Goal: Information Seeking & Learning: Compare options

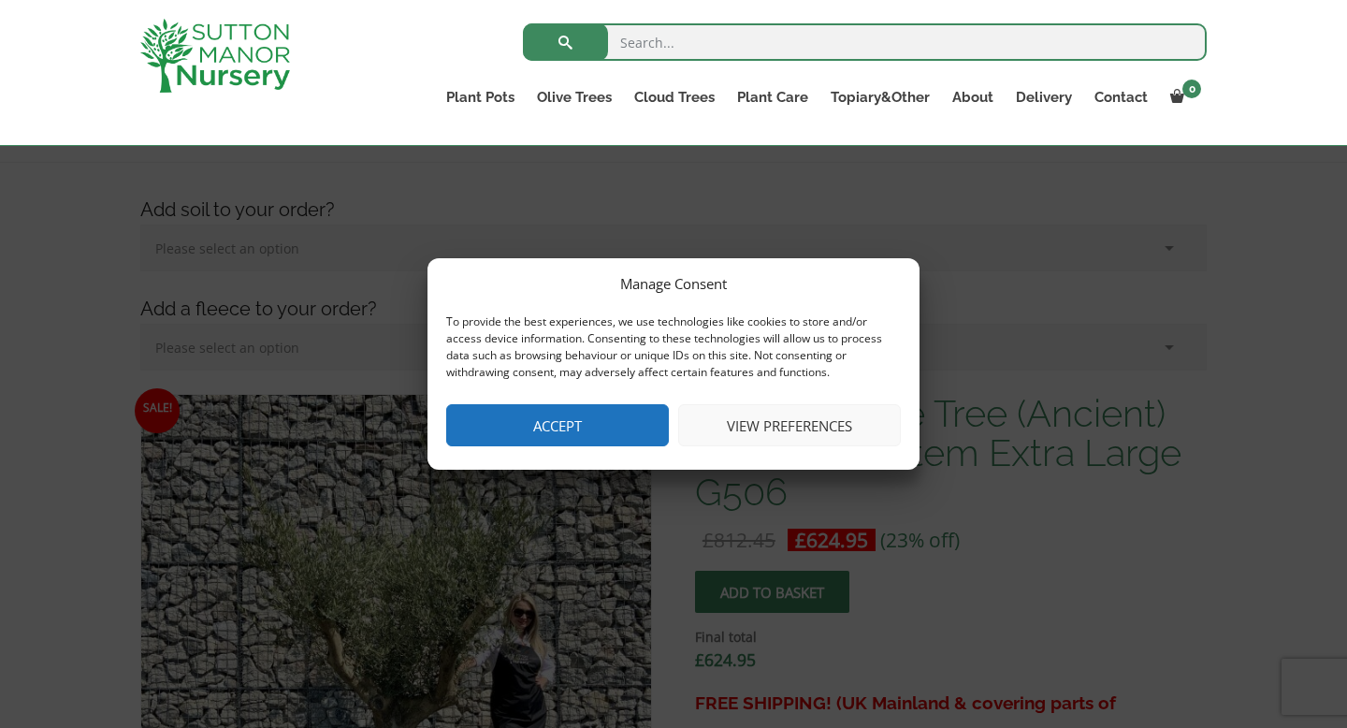
click at [541, 423] on button "Accept" at bounding box center [557, 425] width 223 height 42
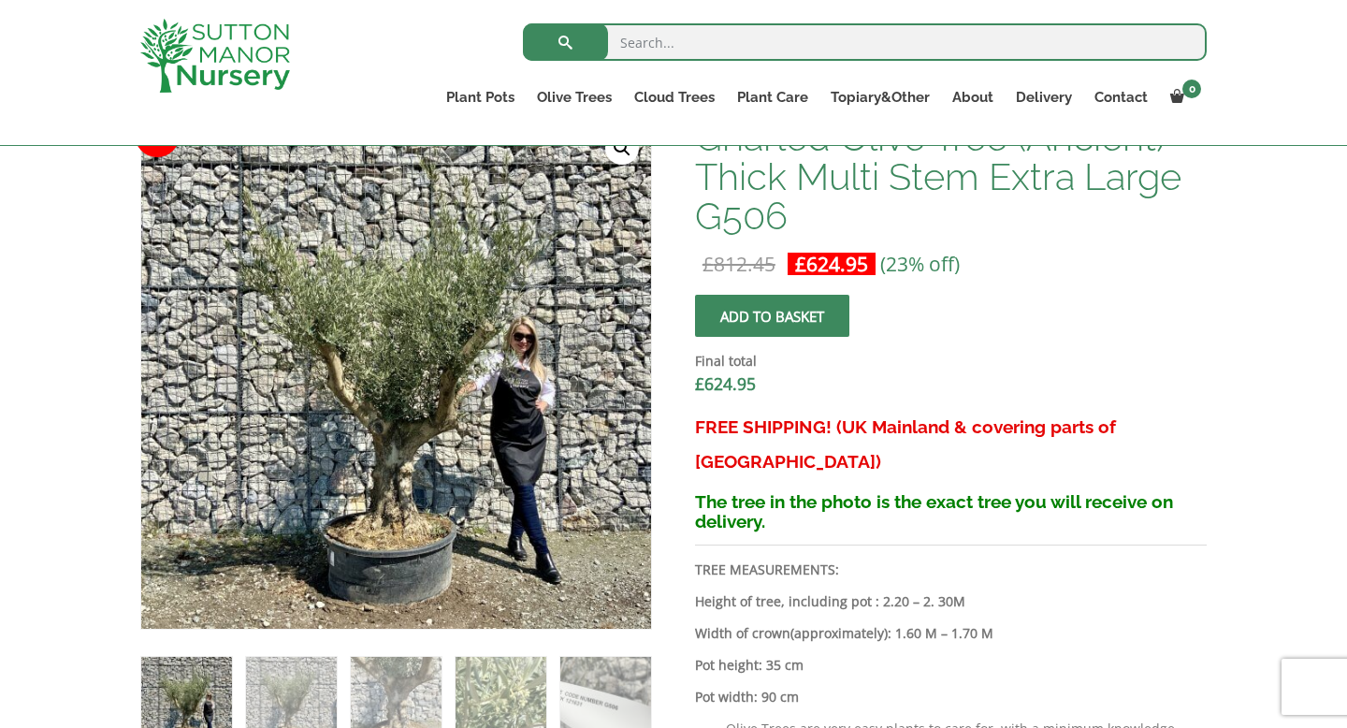
scroll to position [512, 0]
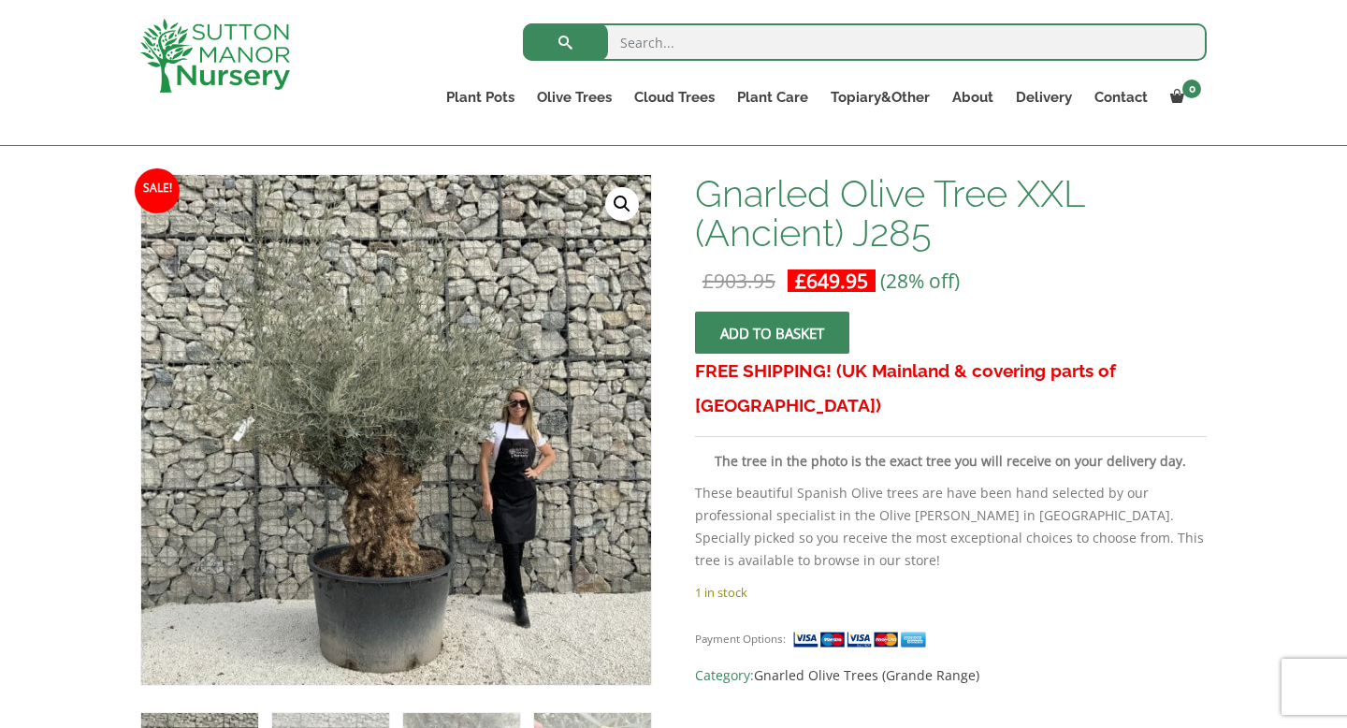
scroll to position [257, 0]
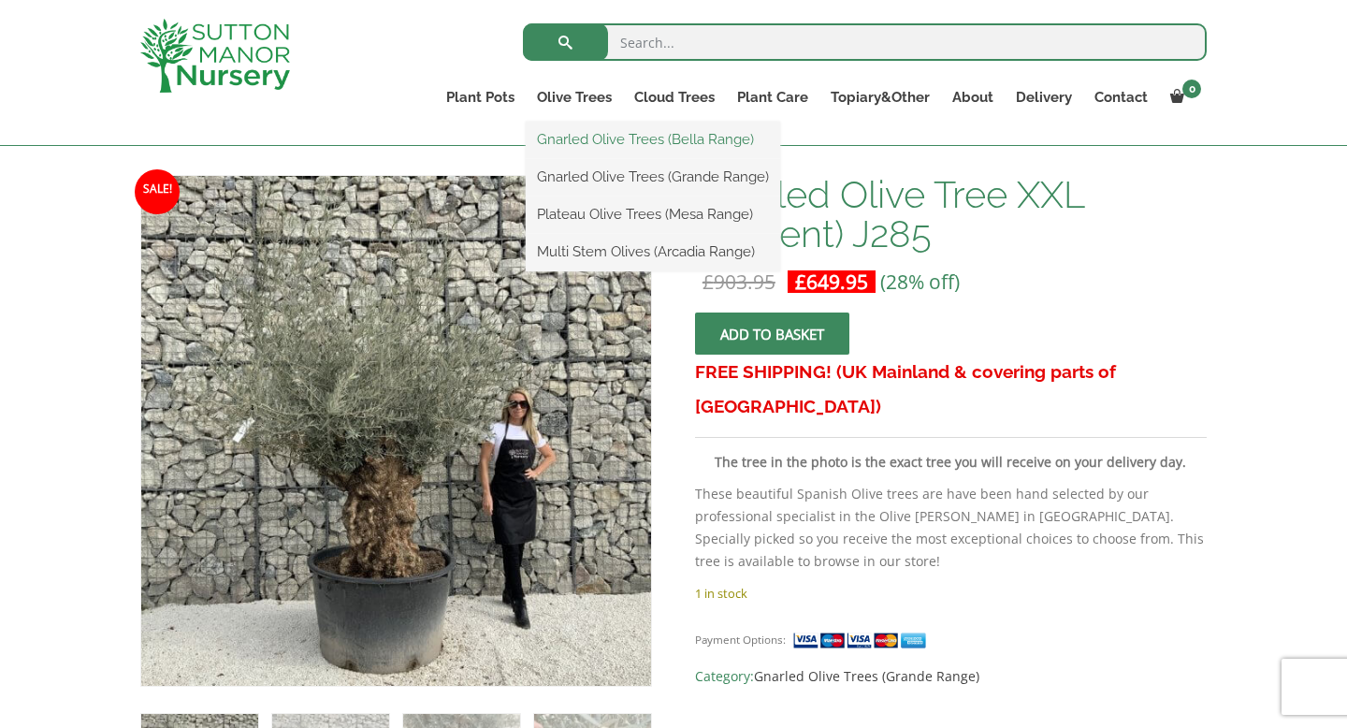
click at [588, 135] on link "Gnarled Olive Trees (Bella Range)" at bounding box center [653, 139] width 254 height 28
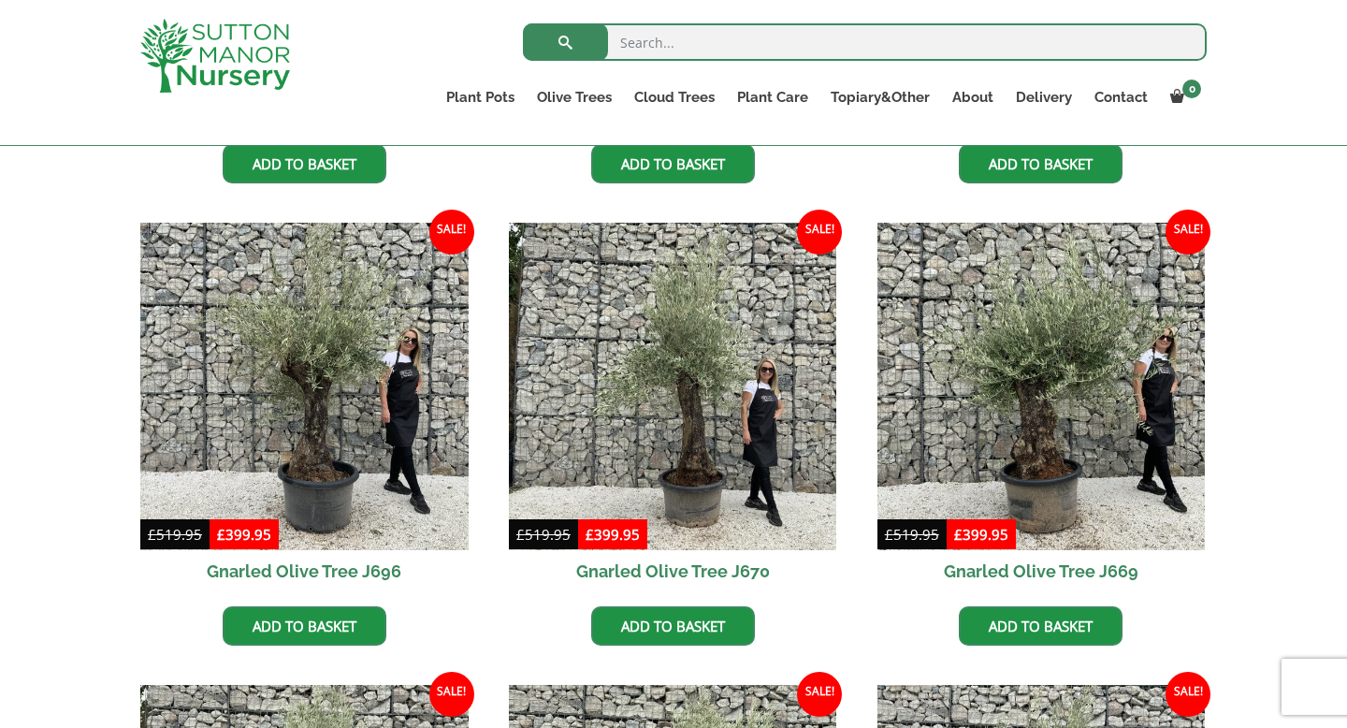
scroll to position [898, 0]
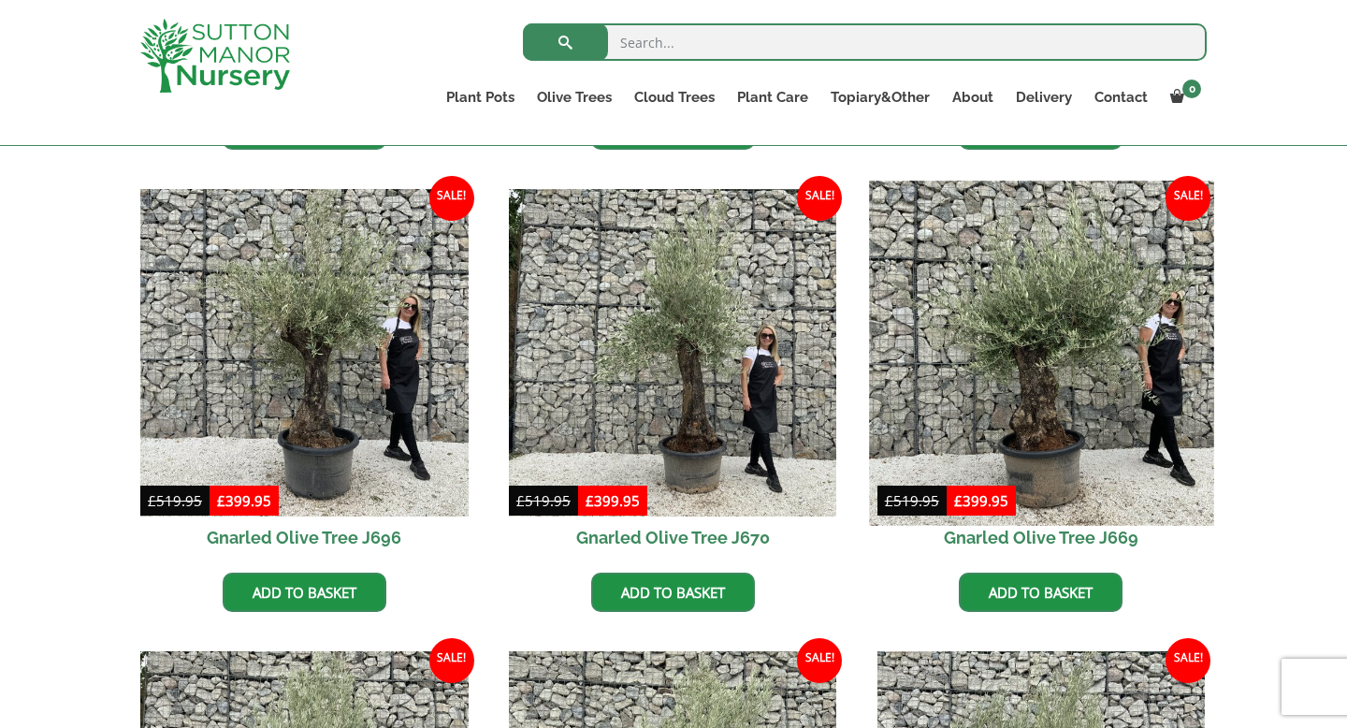
click at [1021, 364] on img at bounding box center [1041, 353] width 344 height 344
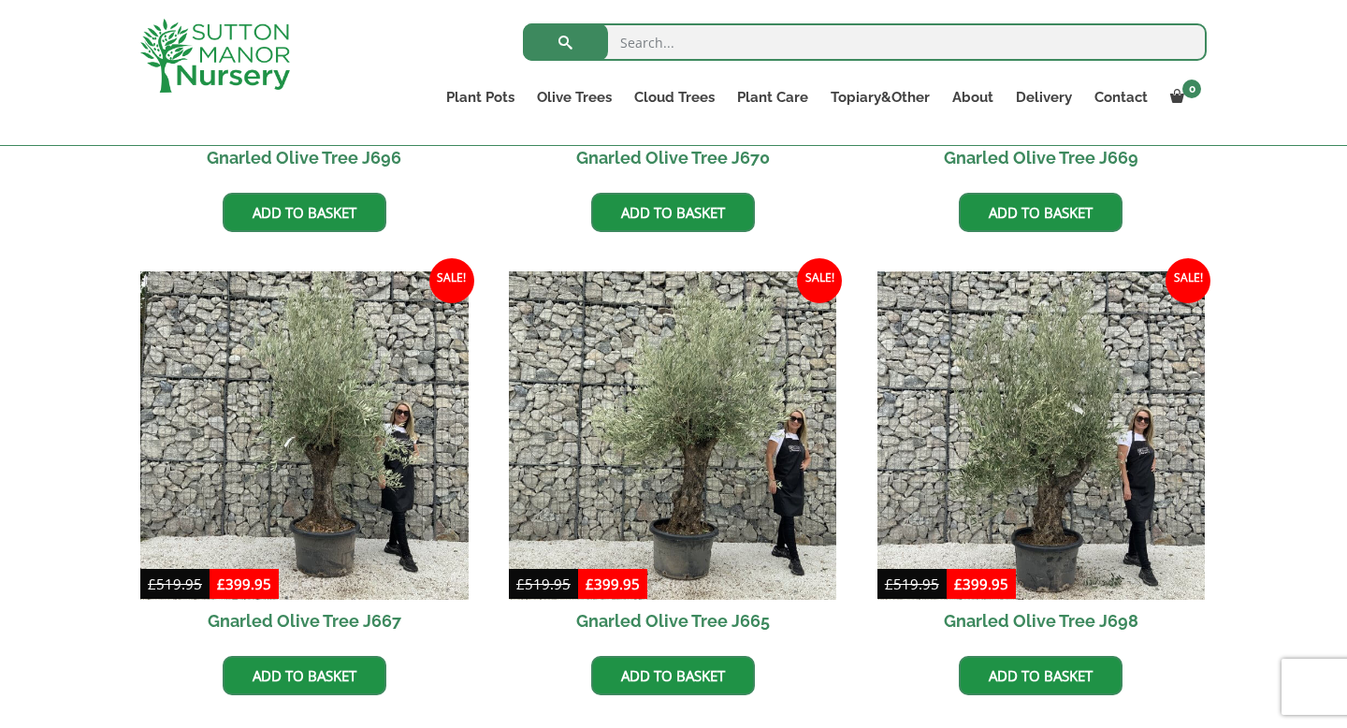
scroll to position [1282, 0]
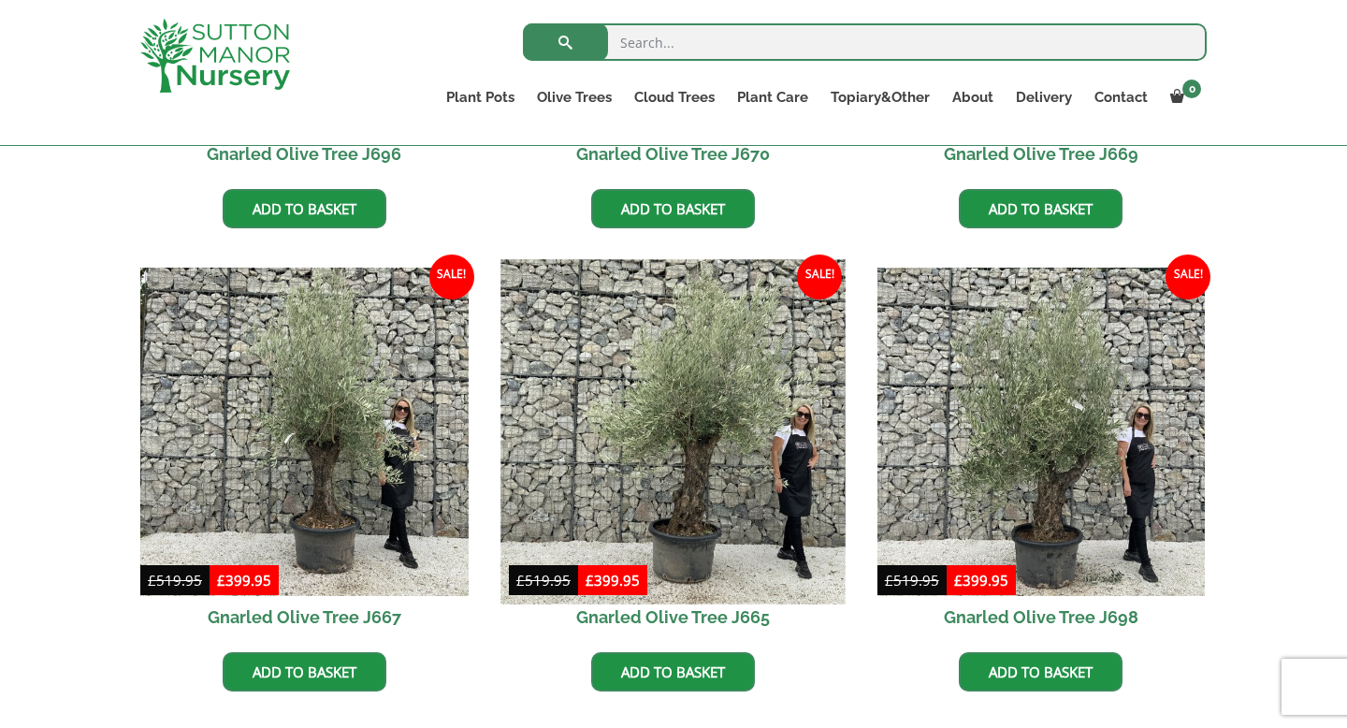
click at [663, 432] on img at bounding box center [673, 431] width 344 height 344
